Goal: Navigation & Orientation: Find specific page/section

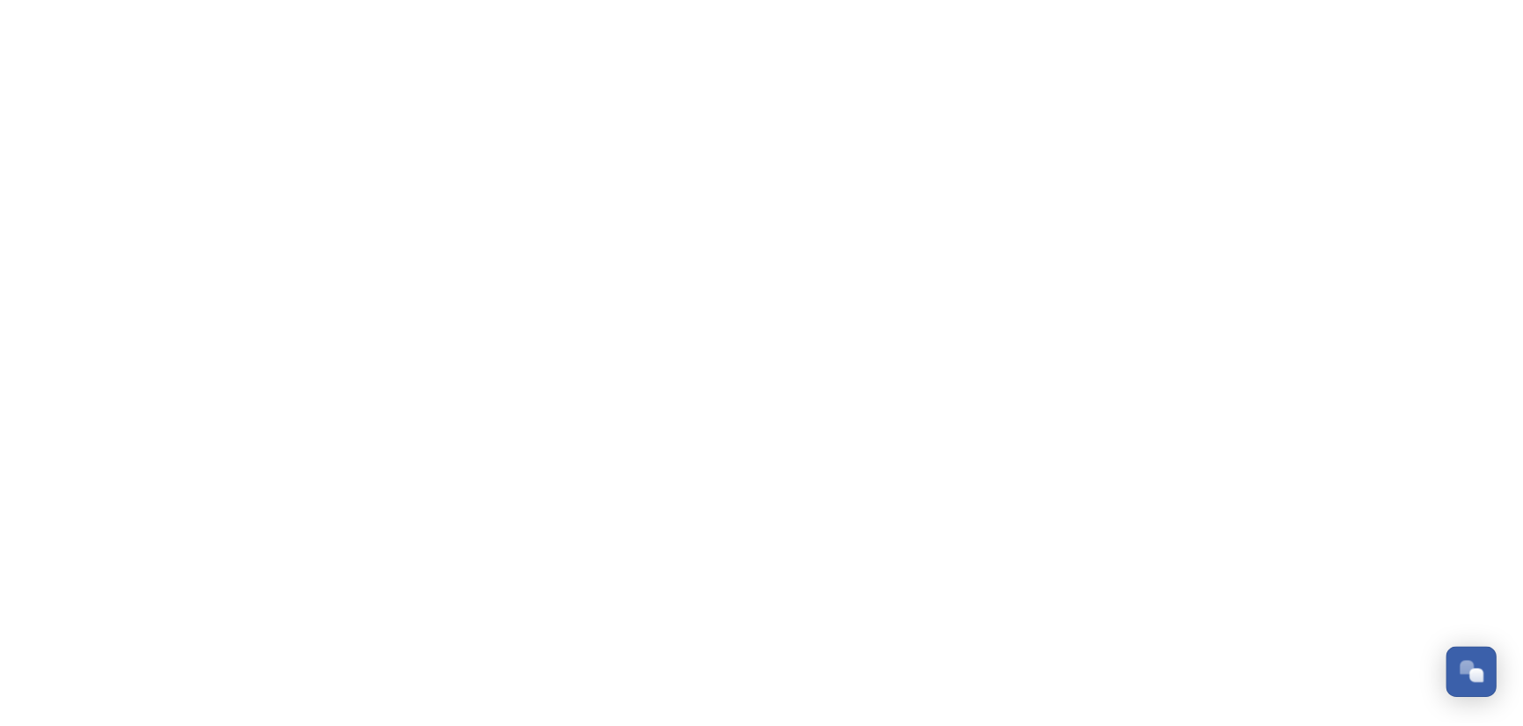
scroll to position [1272, 0]
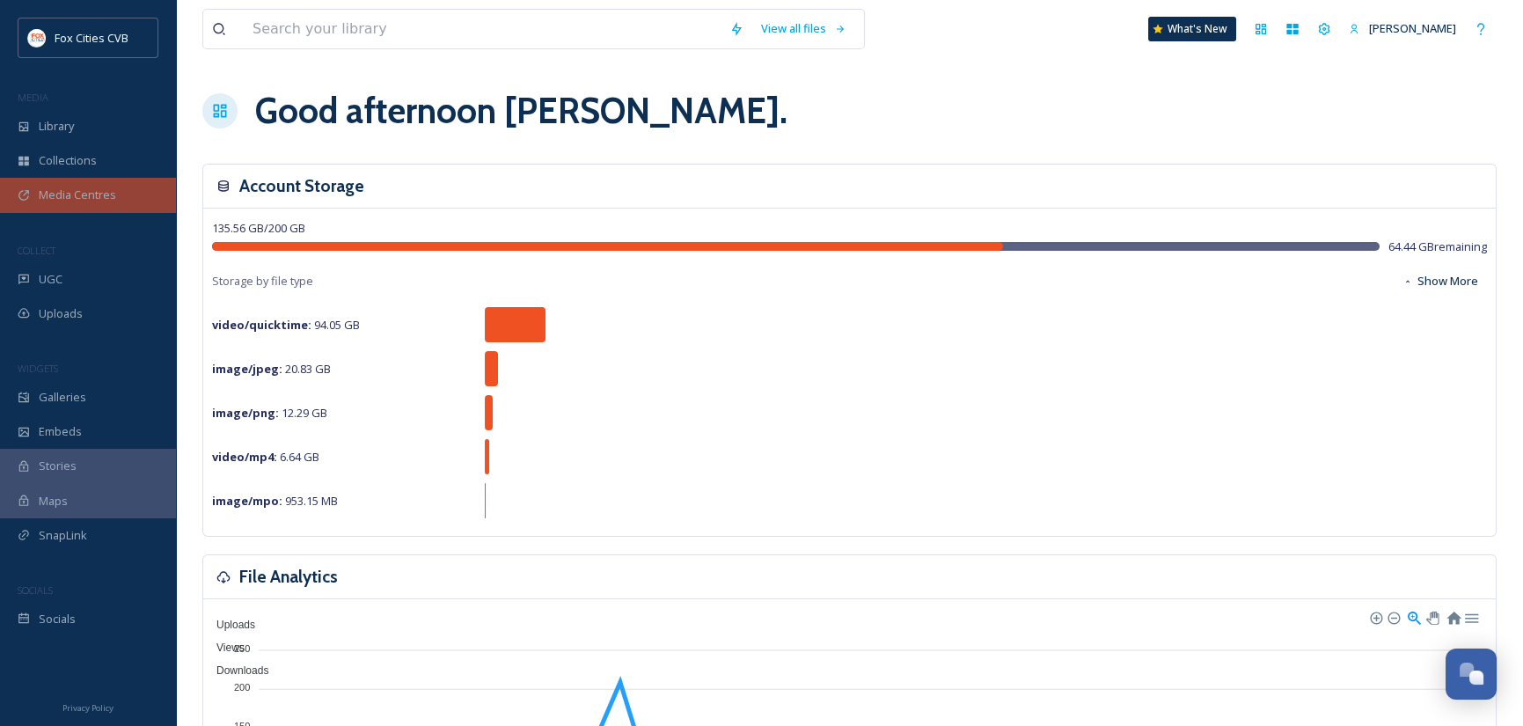
click at [73, 194] on span "Media Centres" at bounding box center [77, 194] width 77 height 17
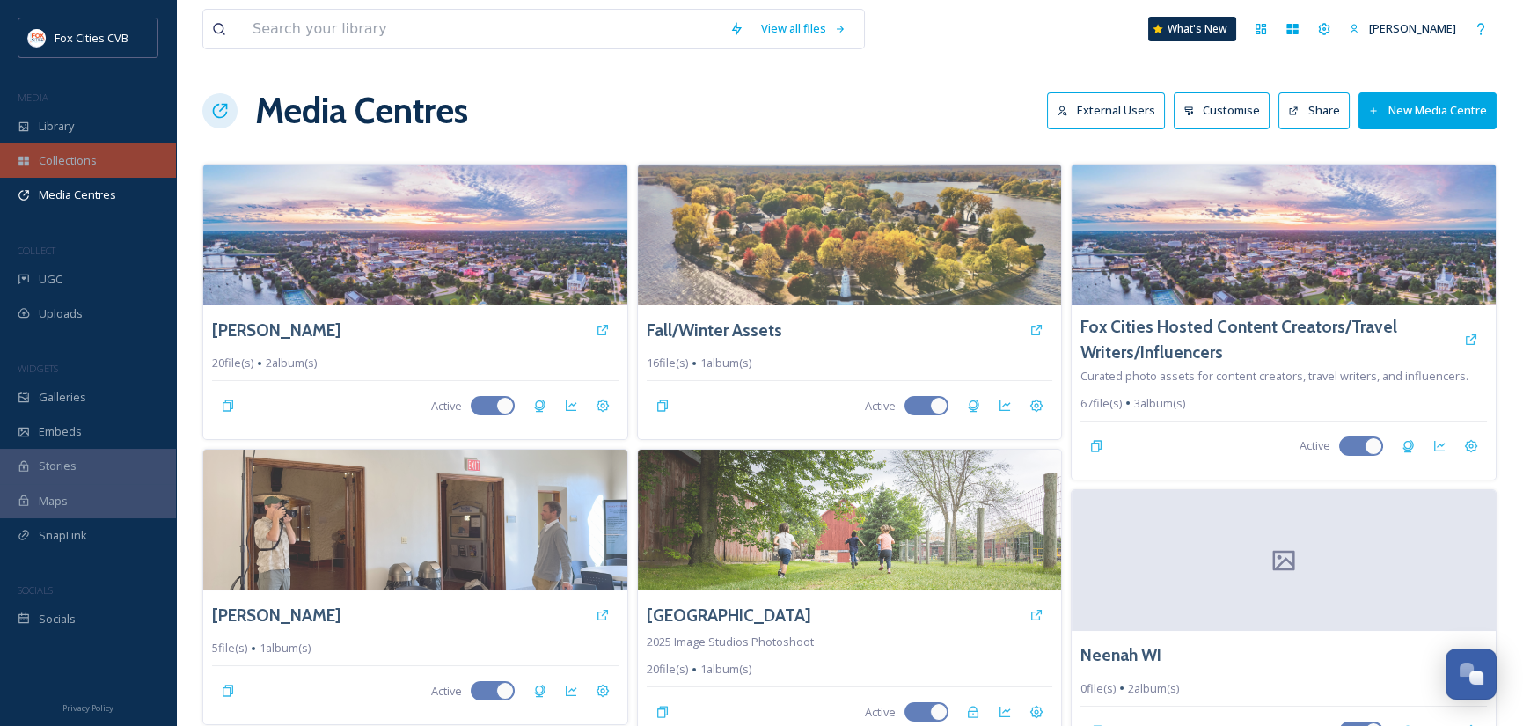
click at [91, 157] on span "Collections" at bounding box center [68, 160] width 58 height 17
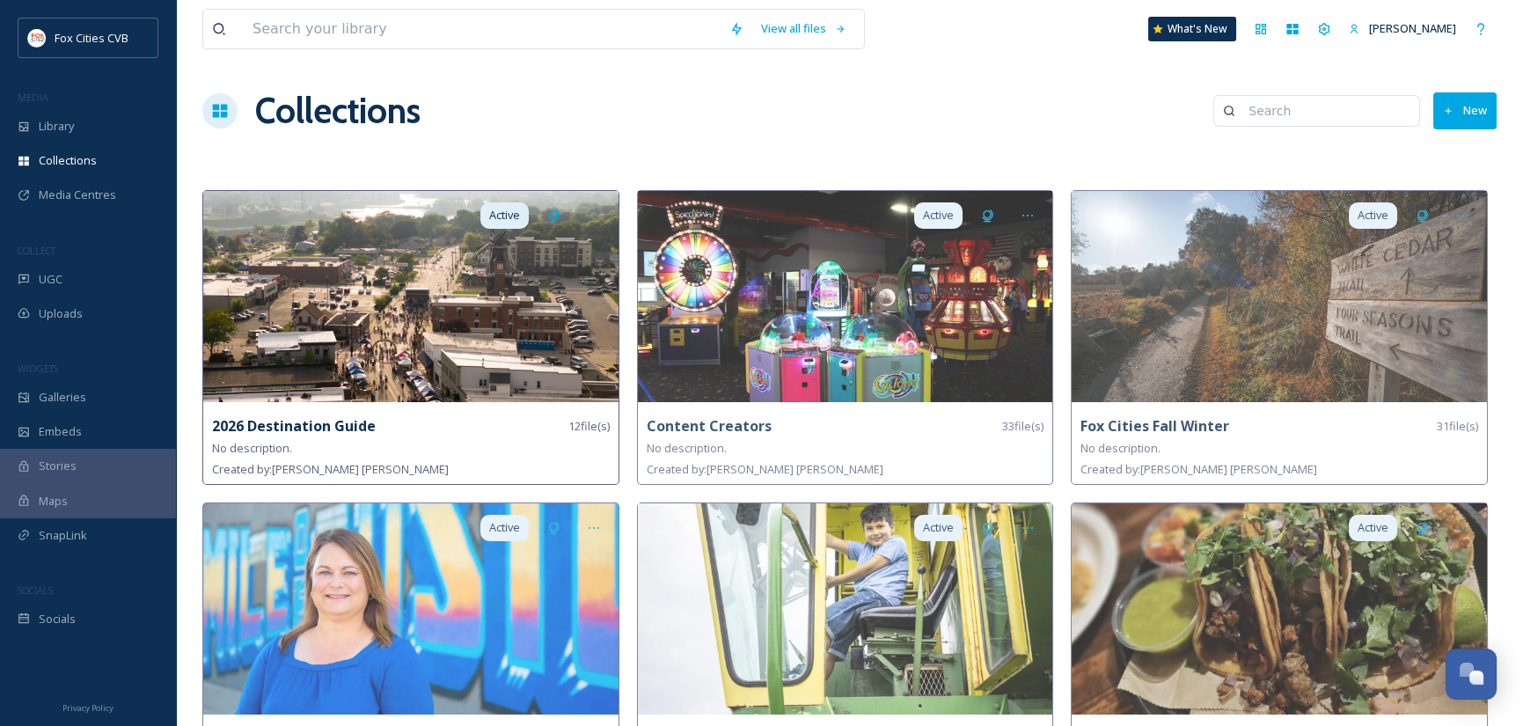
click at [398, 283] on img at bounding box center [410, 296] width 415 height 211
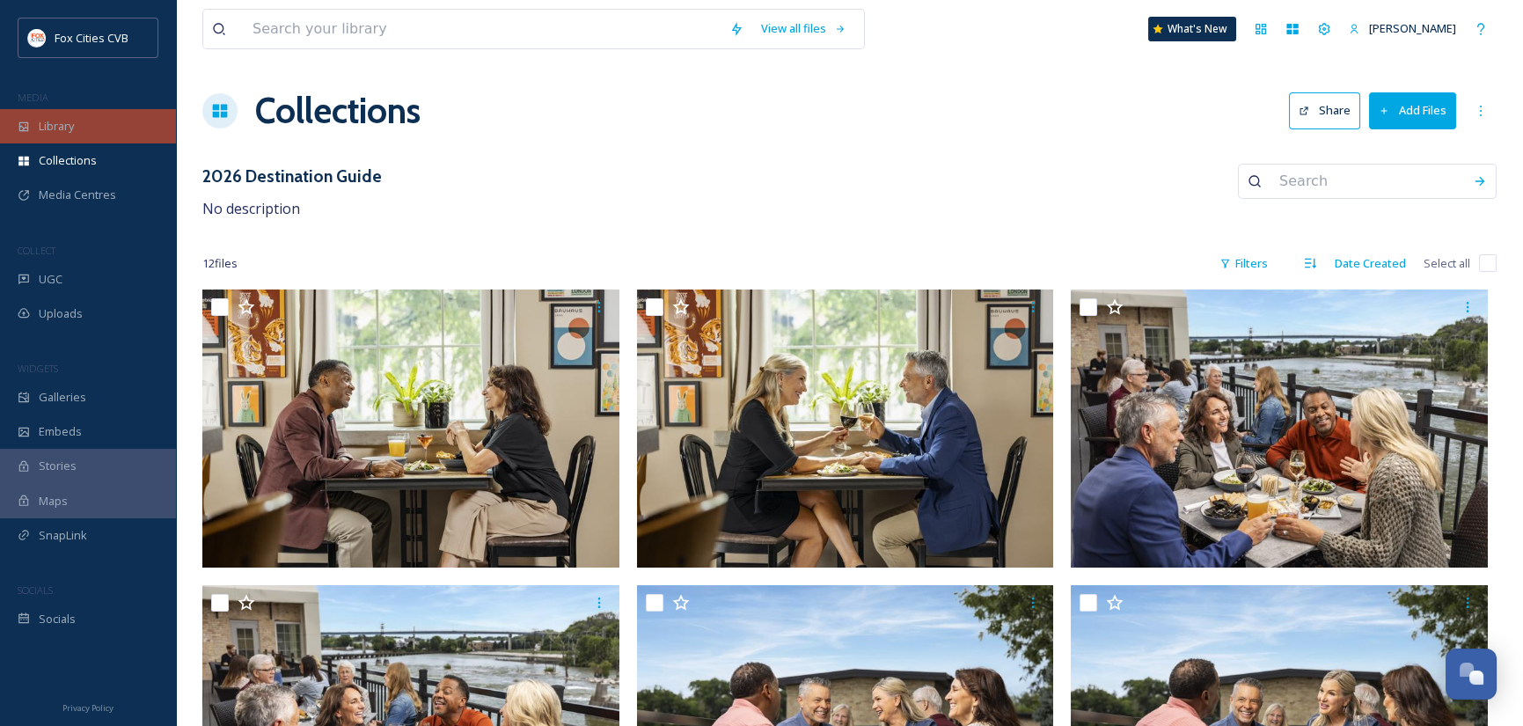
click at [79, 128] on div "Library" at bounding box center [88, 126] width 176 height 34
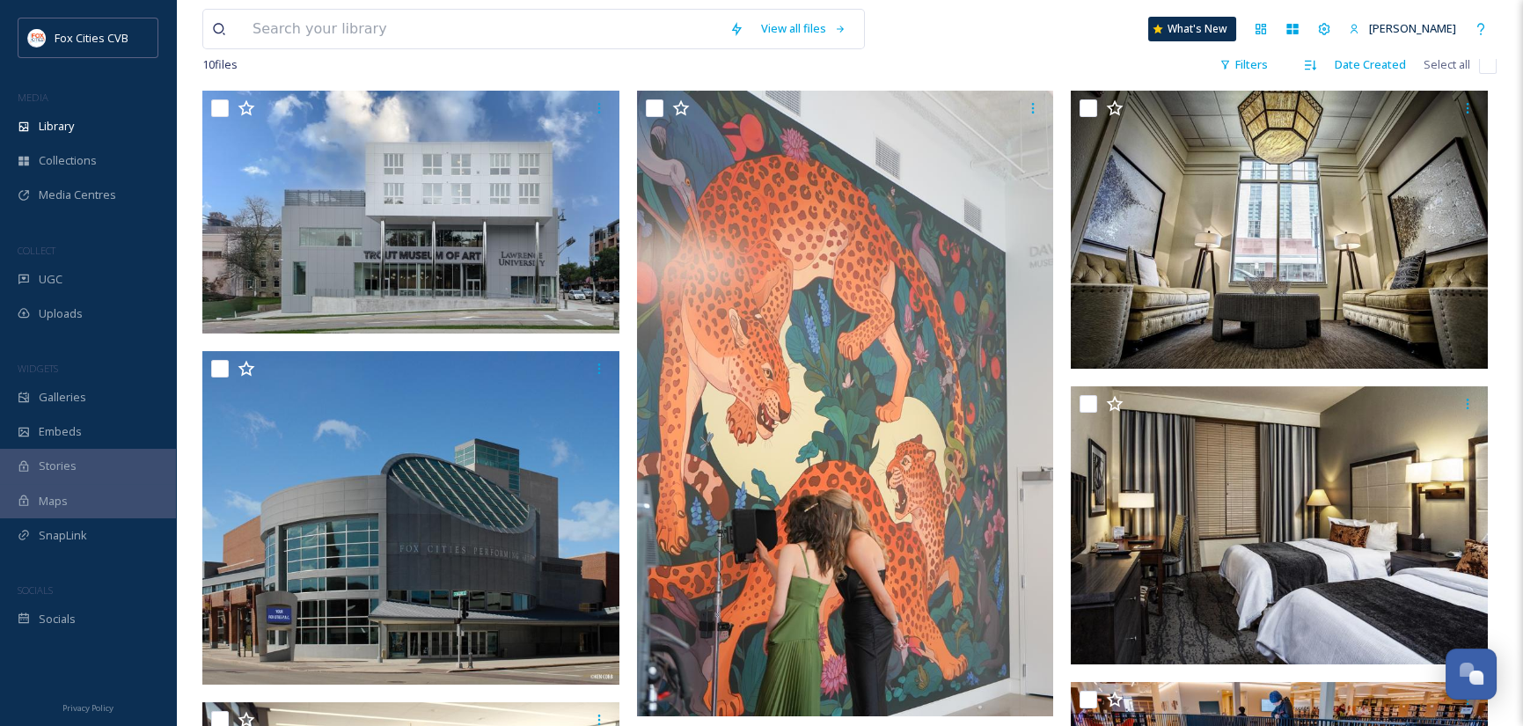
scroll to position [18, 0]
